Goal: Find specific page/section: Find specific page/section

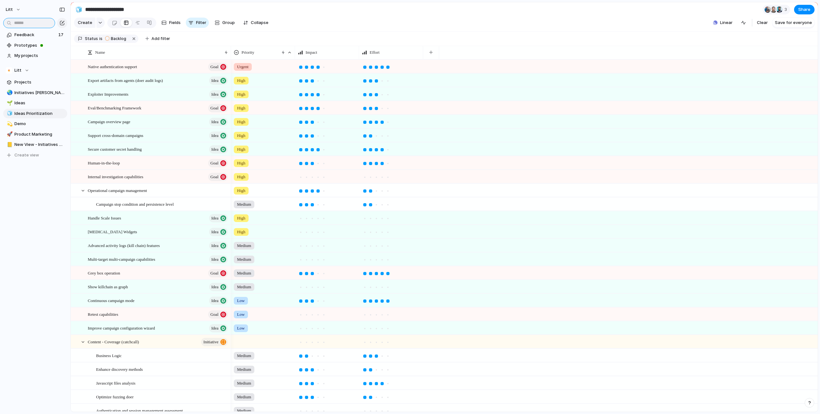
click at [33, 24] on input "text" at bounding box center [29, 23] width 52 height 10
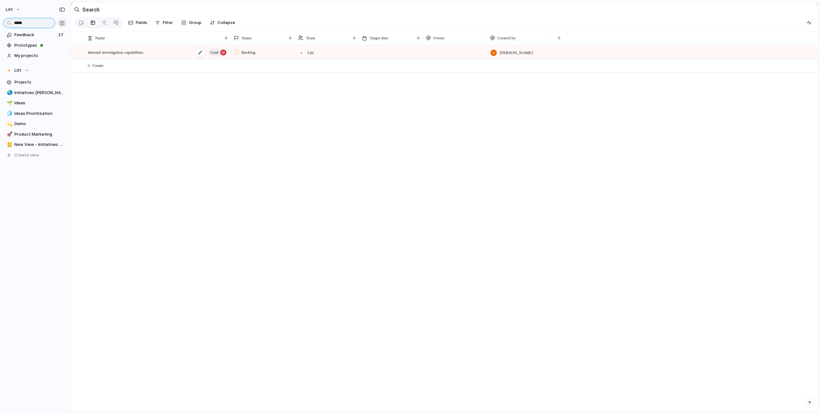
type input "*****"
click at [158, 58] on div "Internal investigation capabilities Goal" at bounding box center [158, 52] width 141 height 13
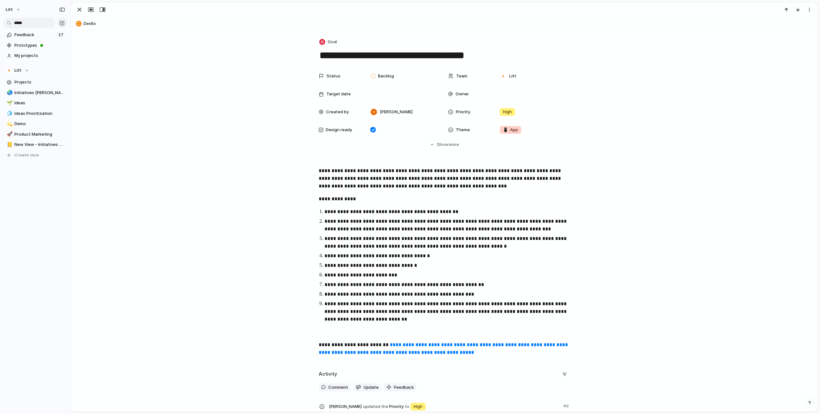
click at [516, 335] on p at bounding box center [444, 333] width 251 height 8
